Goal: Task Accomplishment & Management: Manage account settings

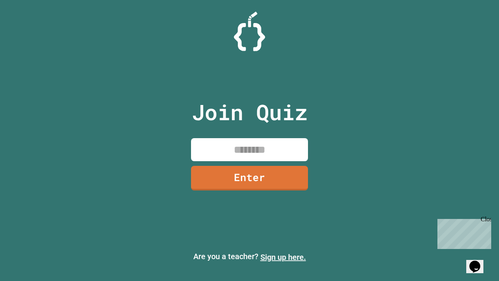
click at [283, 257] on link "Sign up here." at bounding box center [283, 256] width 46 height 9
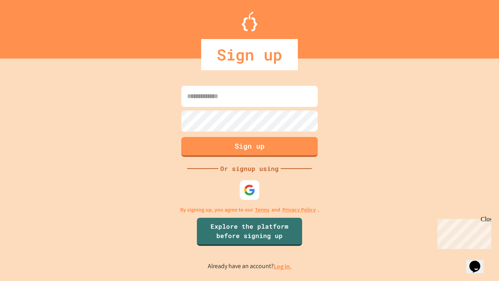
click at [283, 266] on link "Log in." at bounding box center [282, 266] width 18 height 8
